Goal: Check status: Check status

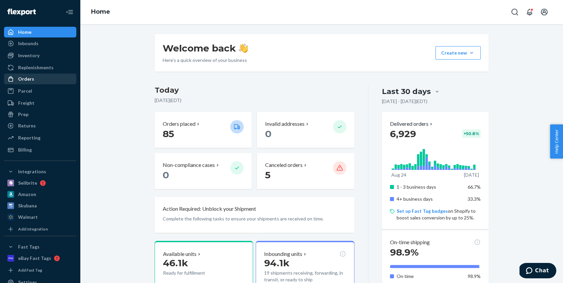
click at [38, 78] on div "Orders" at bounding box center [40, 78] width 71 height 9
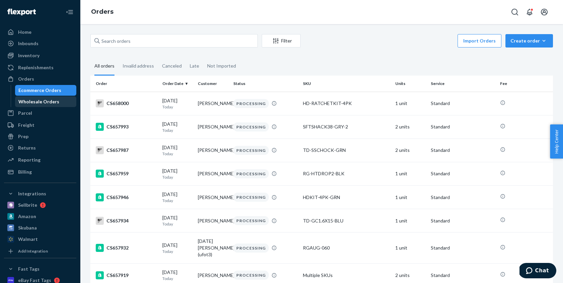
click at [44, 101] on div "Wholesale Orders" at bounding box center [38, 101] width 41 height 7
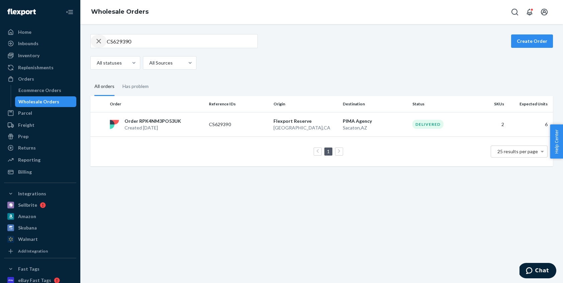
click at [98, 43] on icon "button" at bounding box center [99, 41] width 8 height 13
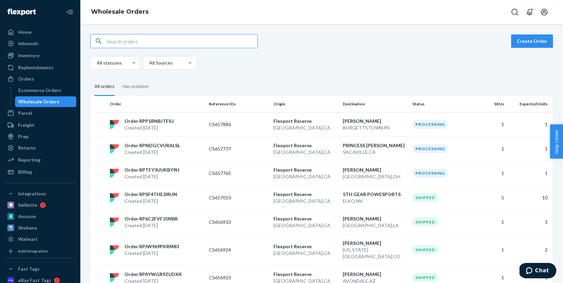
click at [345, 50] on div "Create Order All statuses All Sources" at bounding box center [321, 52] width 463 height 36
click at [30, 125] on div "Freight" at bounding box center [26, 125] width 16 height 7
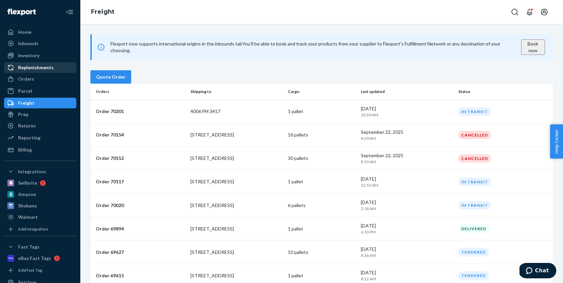
click at [37, 67] on div "Replenishments" at bounding box center [36, 67] width 36 height 7
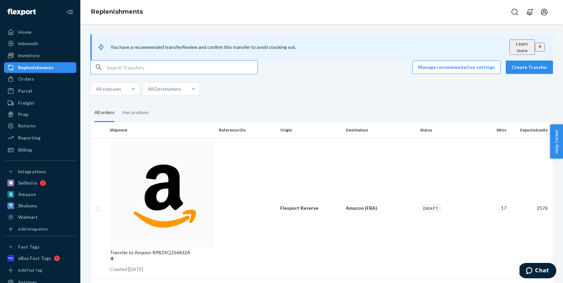
click at [183, 74] on input "text" at bounding box center [182, 67] width 151 height 13
type input "IS57316"
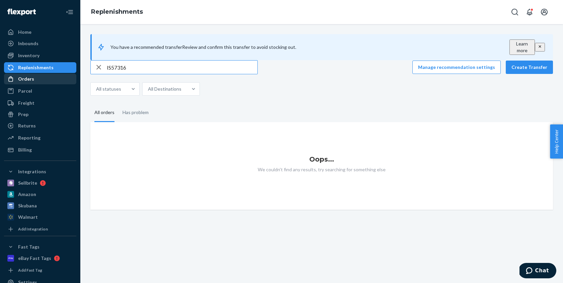
drag, startPoint x: 129, startPoint y: 77, endPoint x: 71, endPoint y: 75, distance: 58.7
click at [71, 75] on div "Home Inbounds Shipping Plans Problems Inventory Products Replenishments Orders …" at bounding box center [281, 141] width 563 height 283
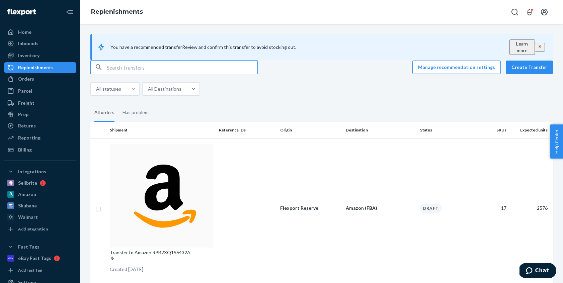
click at [141, 73] on input "text" at bounding box center [182, 67] width 151 height 13
paste input "FBA191PM8WPS"
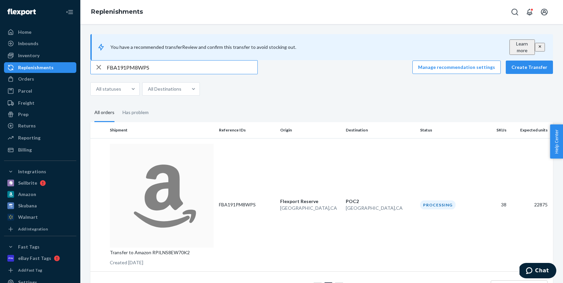
click at [167, 71] on input "FBA191PM8WPS" at bounding box center [182, 67] width 151 height 13
paste input "5KS7HWC5"
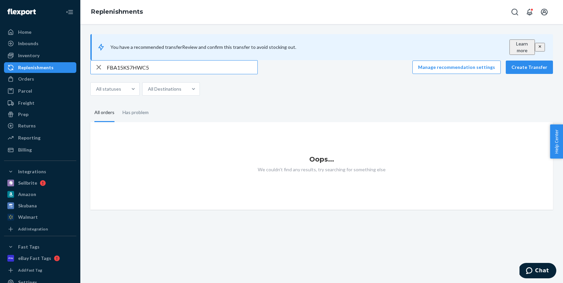
type input "FBA15KS7HWC5"
click at [99, 74] on icon "button" at bounding box center [99, 67] width 8 height 13
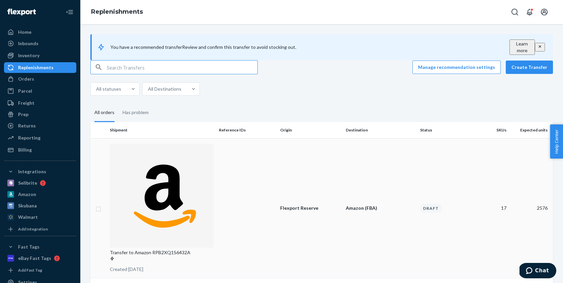
click at [197, 250] on p "Transfer to Amazon RPB2XQ1S6432A" at bounding box center [162, 256] width 104 height 13
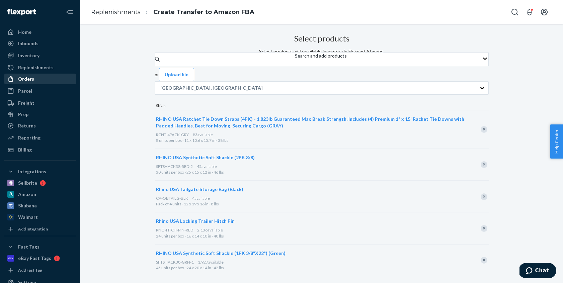
click at [39, 79] on div "Orders" at bounding box center [40, 78] width 71 height 9
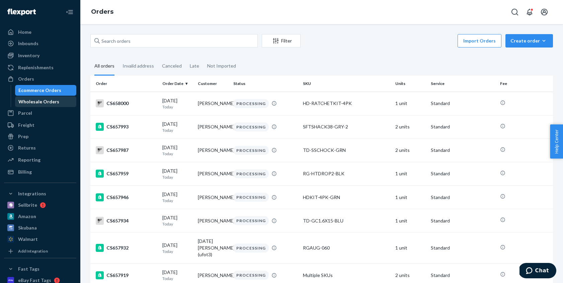
click at [54, 102] on div "Wholesale Orders" at bounding box center [38, 101] width 41 height 7
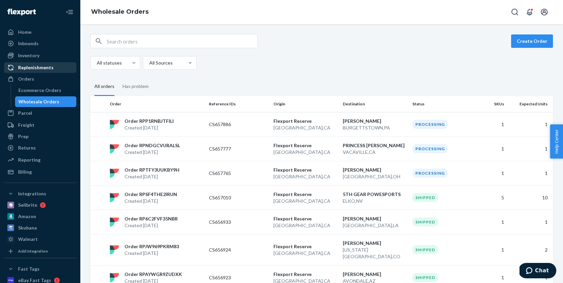
click at [60, 69] on div "Replenishments" at bounding box center [40, 67] width 71 height 9
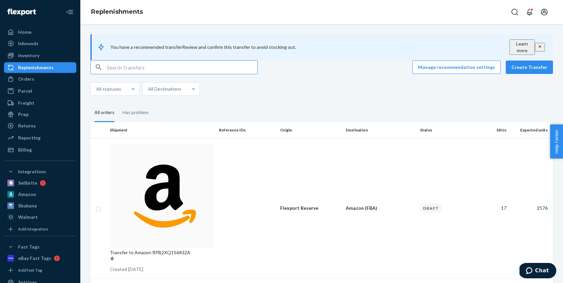
click at [135, 74] on input "text" at bounding box center [182, 67] width 151 height 13
paste input "FBA191PNKHWB"
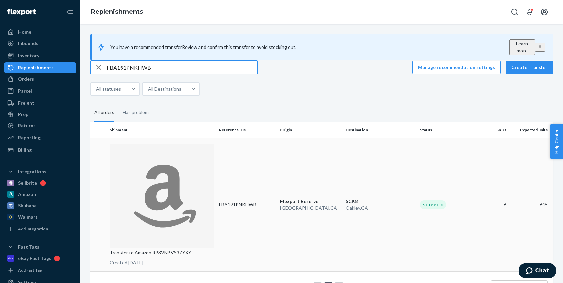
type input "FBA191PNKHWB"
click at [290, 205] on p "[GEOGRAPHIC_DATA] , [GEOGRAPHIC_DATA]" at bounding box center [310, 208] width 60 height 7
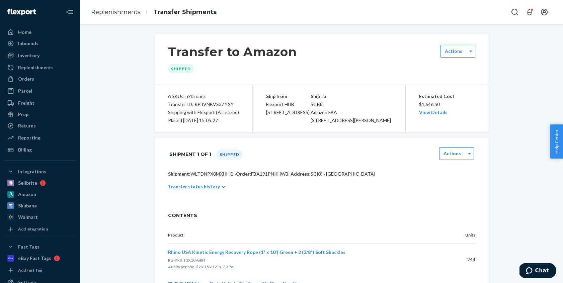
click at [222, 190] on icon at bounding box center [224, 187] width 4 height 5
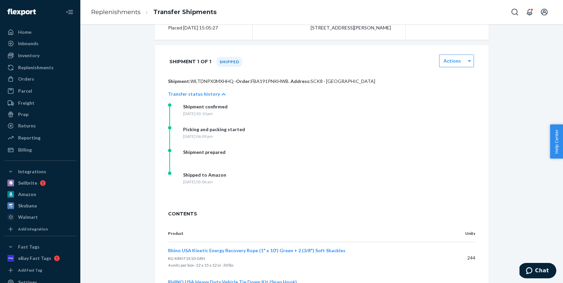
scroll to position [98, 0]
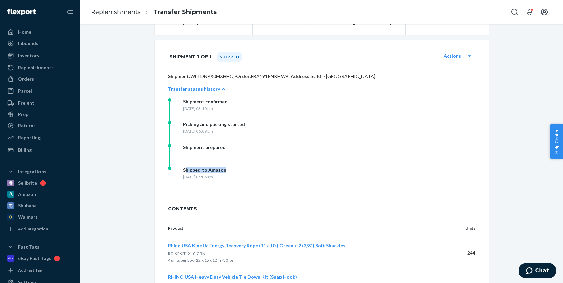
drag, startPoint x: 198, startPoint y: 178, endPoint x: 258, endPoint y: 179, distance: 60.3
click at [226, 174] on div "Shipped to Amazon" at bounding box center [204, 170] width 43 height 7
click at [218, 190] on div "Shipped to Amazon [DATE] 05:06 am" at bounding box center [235, 178] width 134 height 23
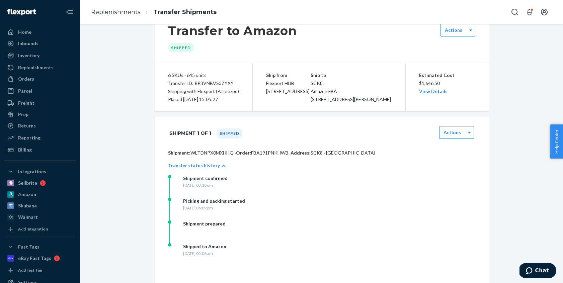
scroll to position [0, 0]
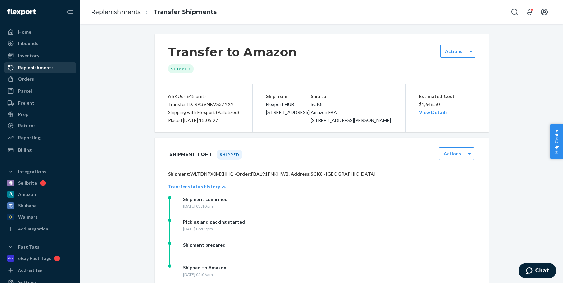
click at [63, 71] on div "Replenishments" at bounding box center [40, 67] width 71 height 9
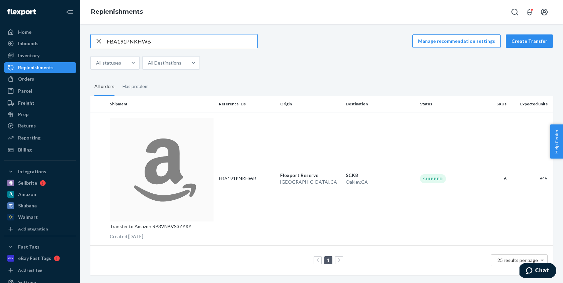
click at [181, 47] on input "FBA191PNKHWB" at bounding box center [182, 41] width 151 height 13
type input "FBA191PM8WPS"
click at [211, 132] on td "Transfer to Amazon RPILNS8EW70K2 Created [DATE]" at bounding box center [161, 178] width 109 height 133
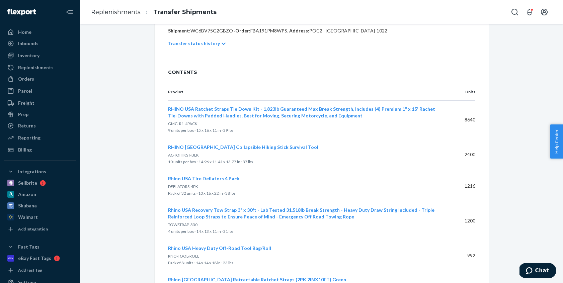
scroll to position [165, 0]
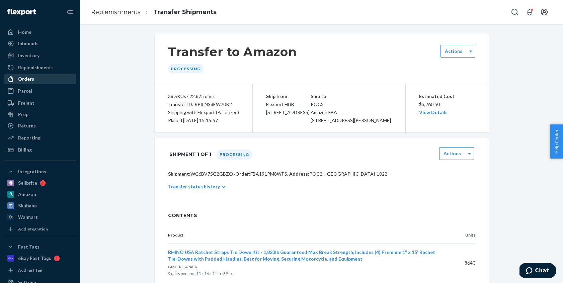
click at [41, 78] on div "Orders" at bounding box center [40, 78] width 71 height 9
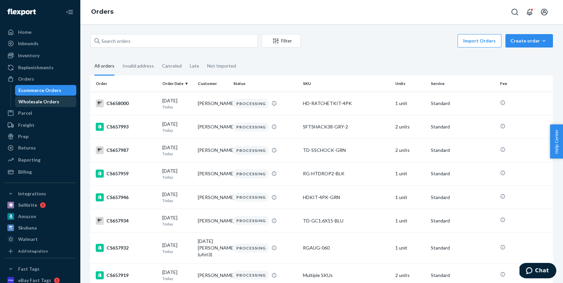
click at [58, 99] on div "Wholesale Orders" at bounding box center [46, 101] width 60 height 9
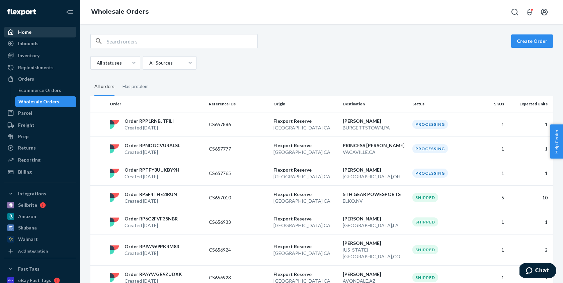
click at [33, 32] on div "Home" at bounding box center [40, 31] width 71 height 9
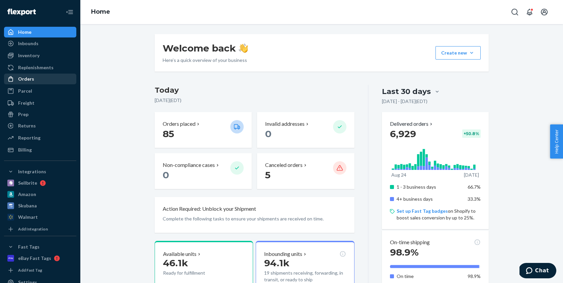
click at [32, 77] on div "Orders" at bounding box center [26, 79] width 16 height 7
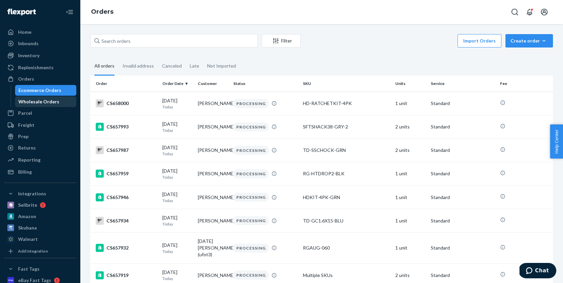
click at [41, 100] on div "Wholesale Orders" at bounding box center [38, 101] width 41 height 7
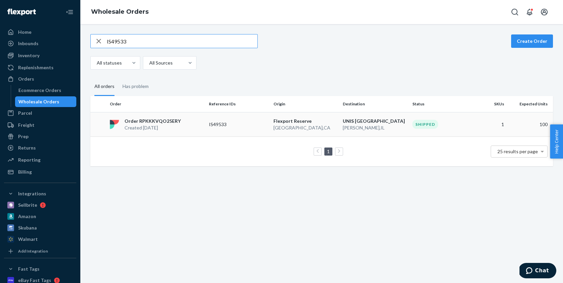
type input "IS49533"
click at [211, 133] on td "IS49533" at bounding box center [238, 124] width 65 height 24
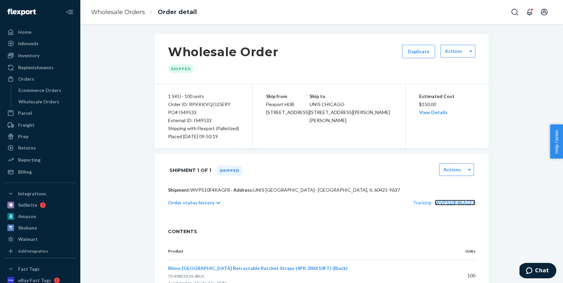
click at [457, 204] on span "WVPS10F4KAGF8" at bounding box center [455, 203] width 41 height 6
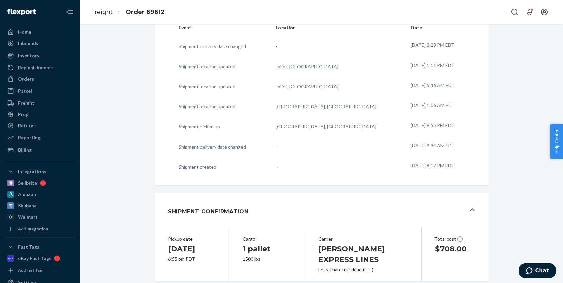
scroll to position [300, 0]
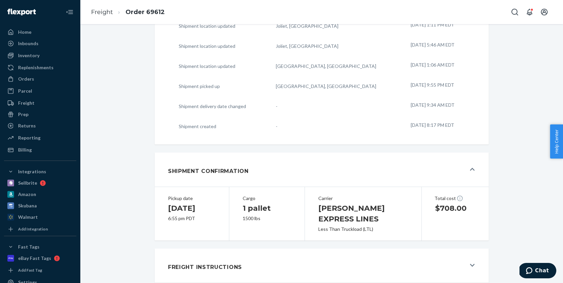
click at [467, 259] on button "Freight Instructions" at bounding box center [322, 266] width 334 height 34
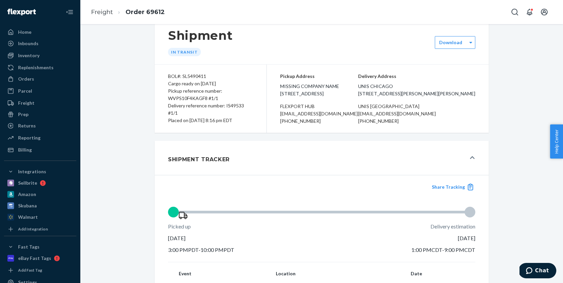
scroll to position [12, 0]
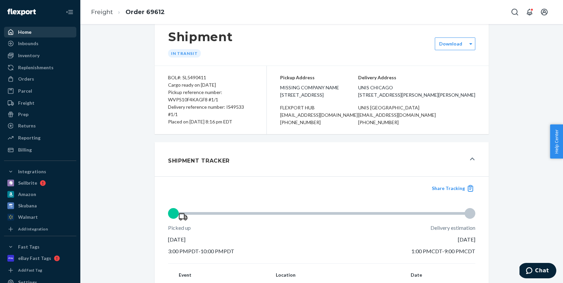
click at [24, 31] on div "Home" at bounding box center [24, 32] width 13 height 7
